Goal: Subscribe to service/newsletter

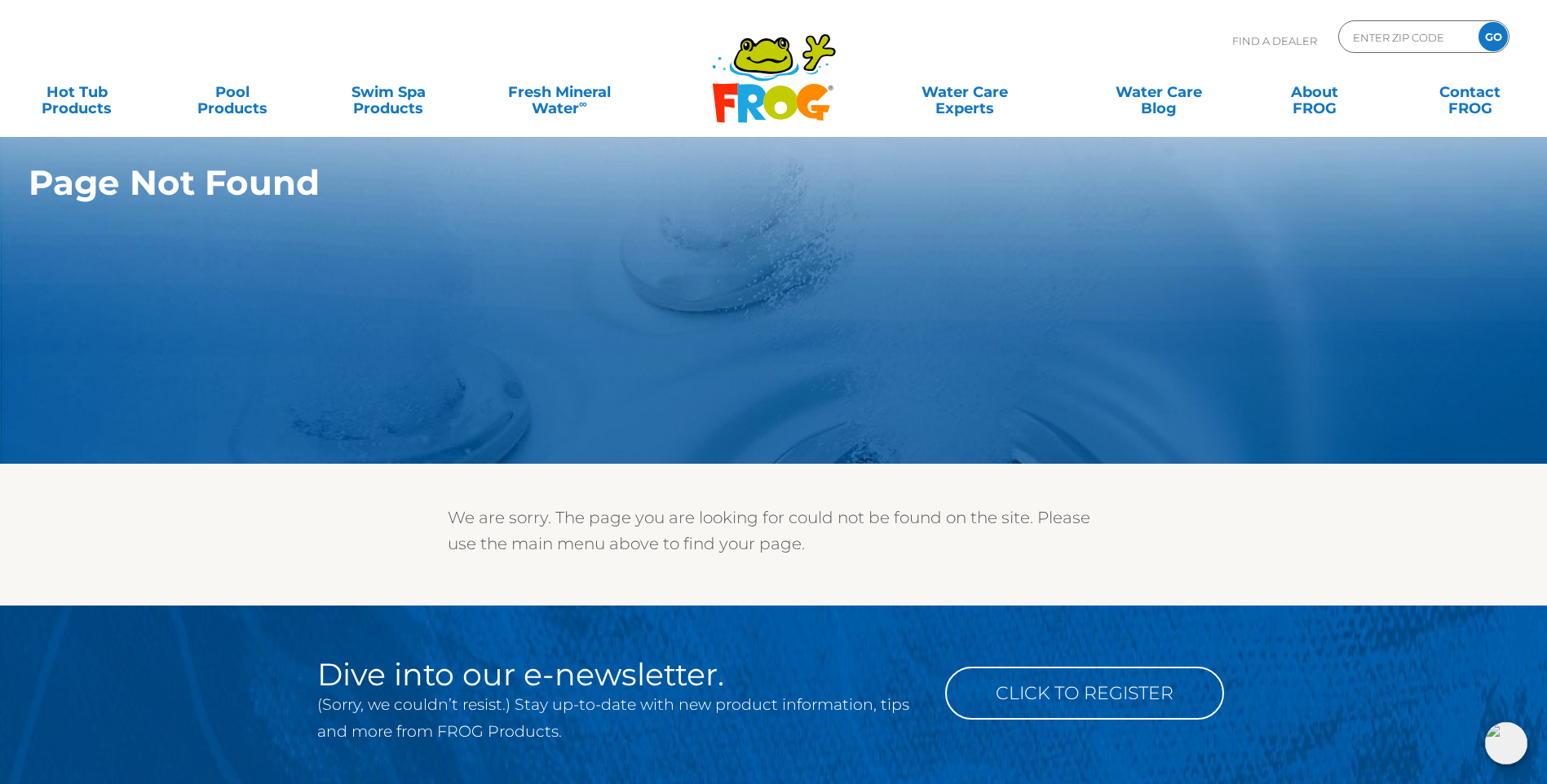
click at [579, 742] on p "(Sorry, we couldn’t resist.) Stay up-to-date with new product information, tips…" at bounding box center [619, 718] width 604 height 54
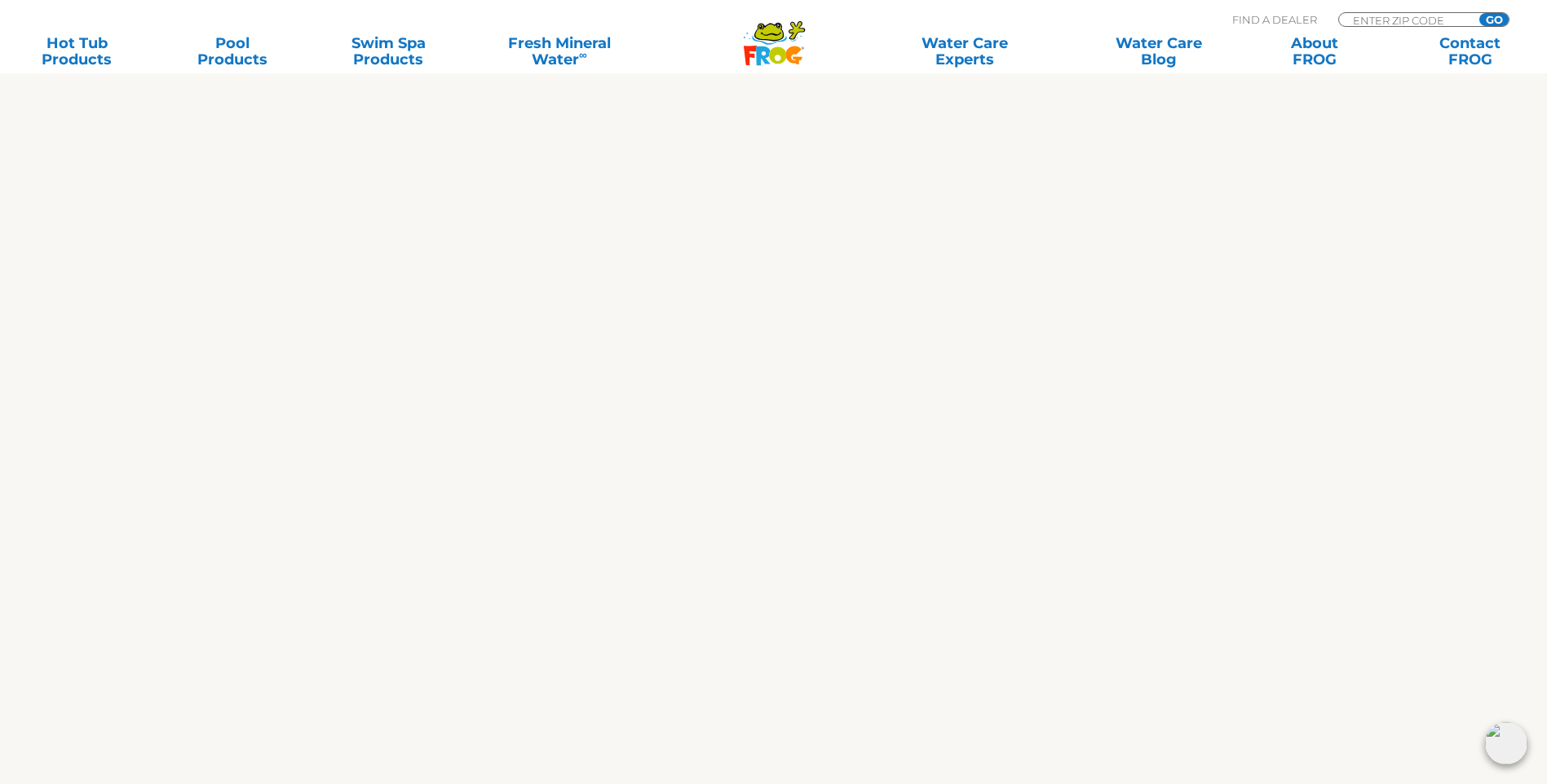
scroll to position [897, 0]
click at [1199, 533] on div at bounding box center [774, 488] width 1003 height 1331
click at [1504, 748] on img at bounding box center [1506, 743] width 42 height 42
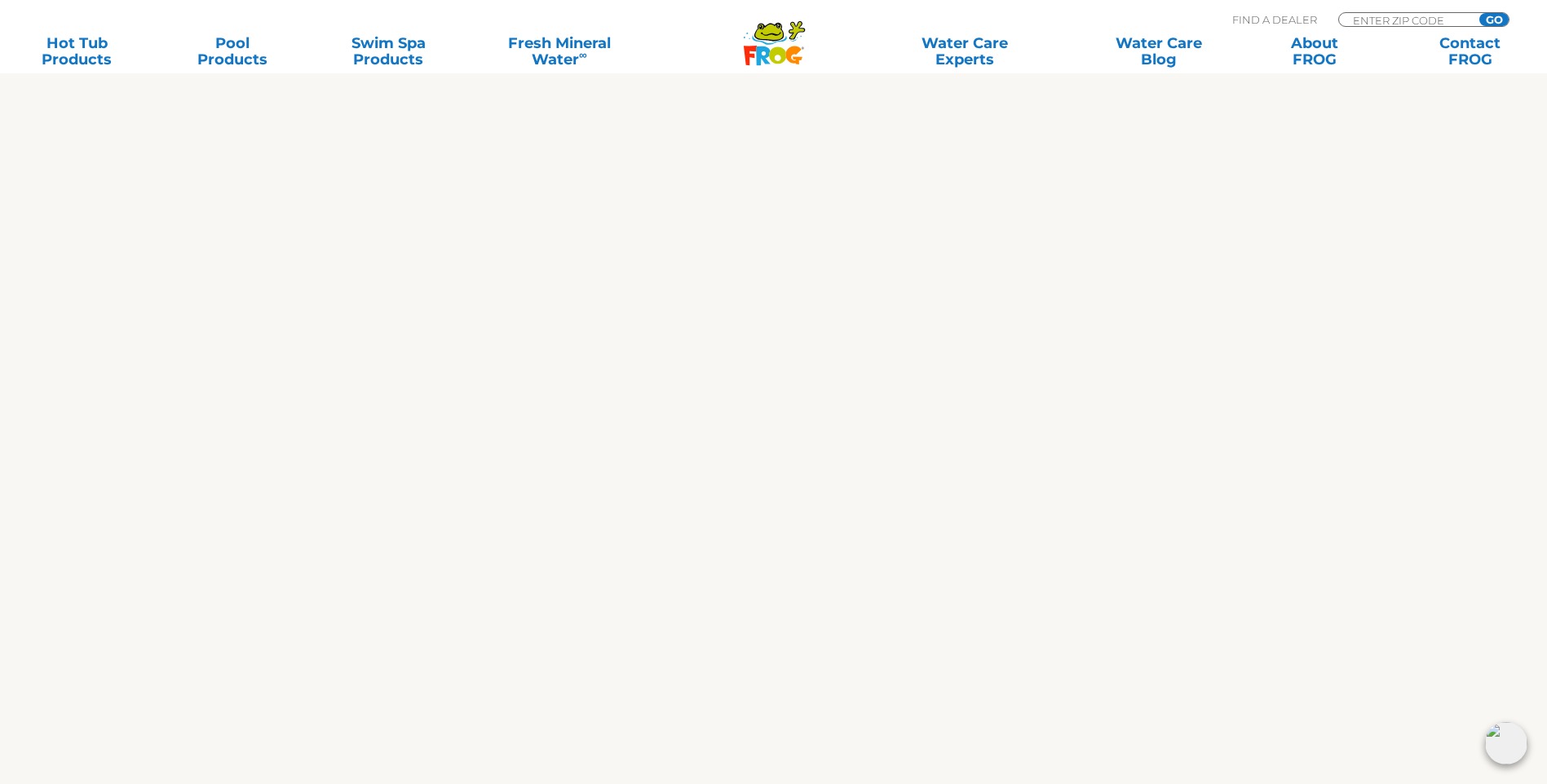
click at [1503, 748] on img at bounding box center [1506, 743] width 42 height 42
click at [1502, 748] on img at bounding box center [1506, 743] width 42 height 42
